Goal: Task Accomplishment & Management: Use online tool/utility

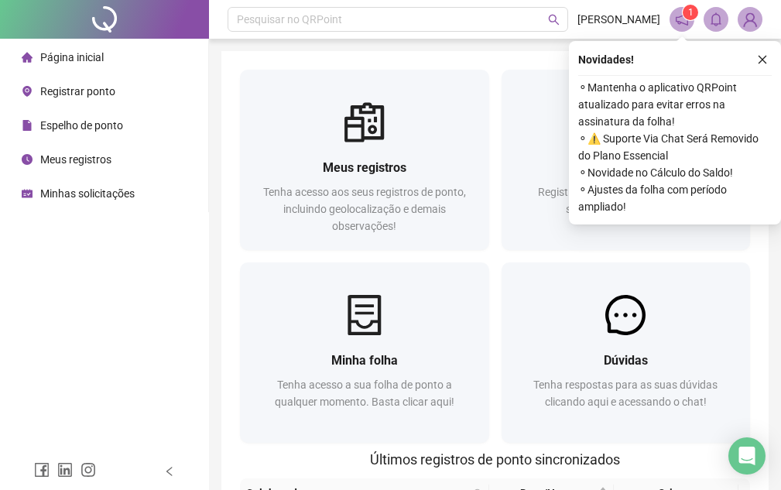
click at [87, 92] on span "Registrar ponto" at bounding box center [77, 91] width 75 height 12
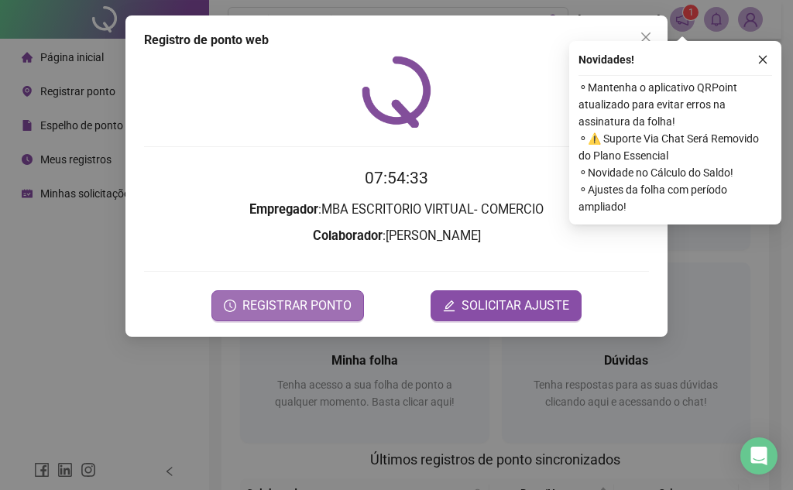
click at [320, 254] on form "07:54:33 Empregador : MBA ESCRITORIO VIRTUAL- COMERCIO Colaborador : [PERSON_NA…" at bounding box center [396, 243] width 505 height 155
click at [319, 315] on button "REGISTRAR PONTO" at bounding box center [287, 305] width 152 height 31
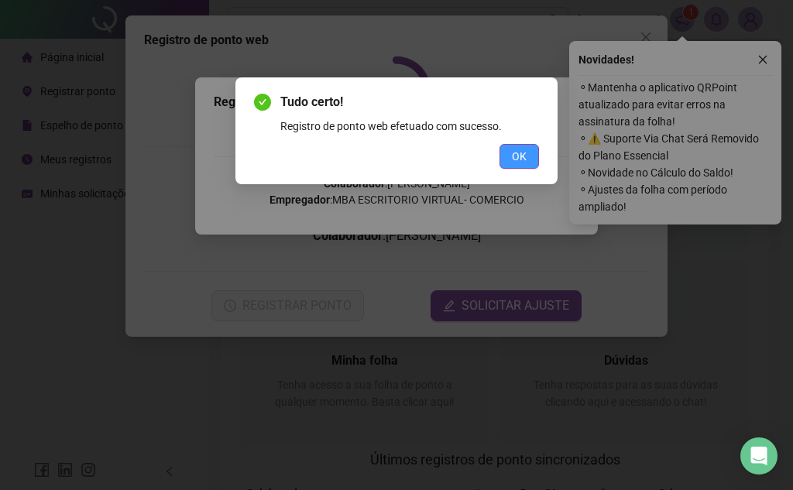
click at [516, 163] on span "OK" at bounding box center [519, 156] width 15 height 17
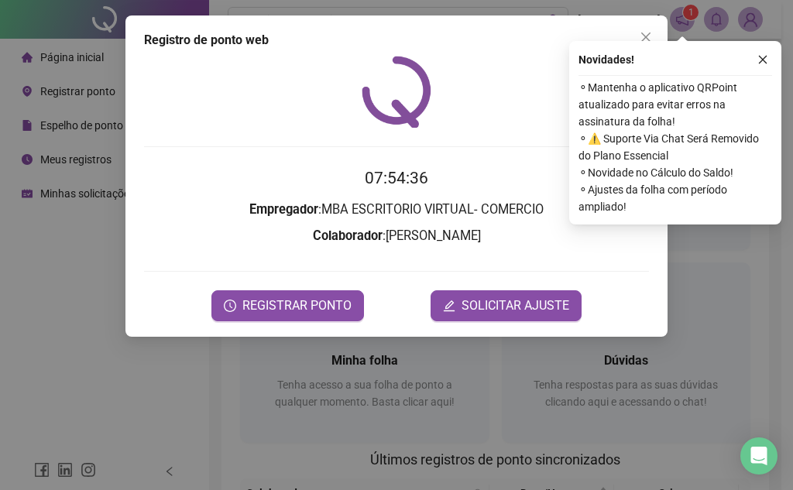
click at [641, 32] on icon "close" at bounding box center [645, 37] width 12 height 12
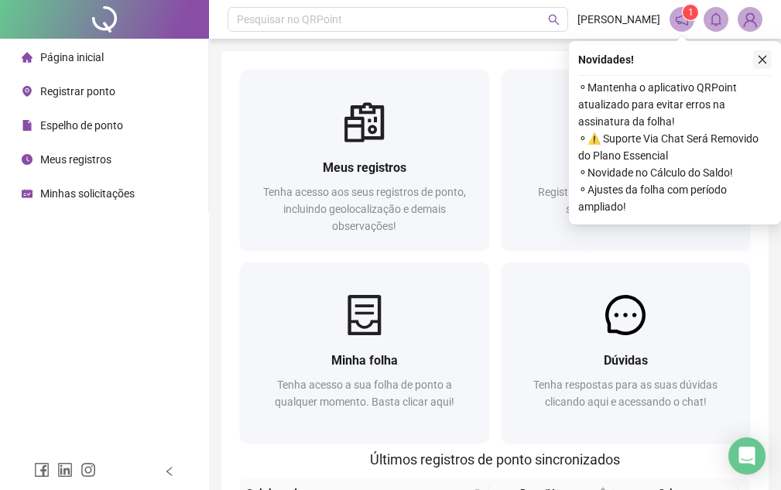
click at [773, 64] on div "Novidades ! ⚬ Mantenha o aplicativo QRPoint atualizado para evitar erros na ass…" at bounding box center [675, 132] width 212 height 183
click at [759, 59] on icon "close" at bounding box center [762, 59] width 11 height 11
